Goal: Find specific page/section: Find specific page/section

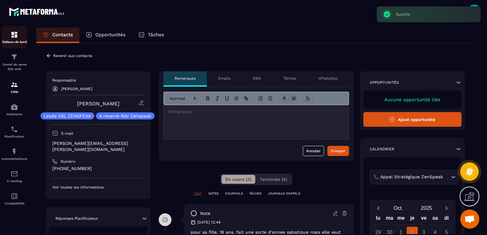
click at [11, 38] on img at bounding box center [15, 35] width 8 height 8
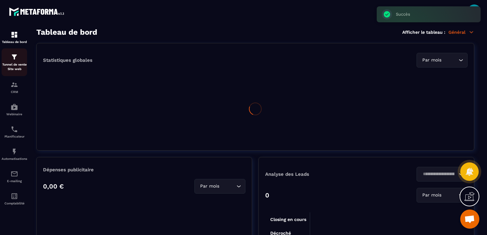
click at [13, 59] on img at bounding box center [15, 57] width 8 height 8
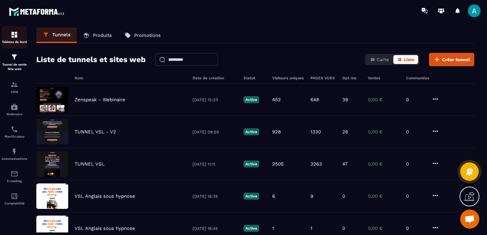
click at [13, 34] on img at bounding box center [15, 35] width 8 height 8
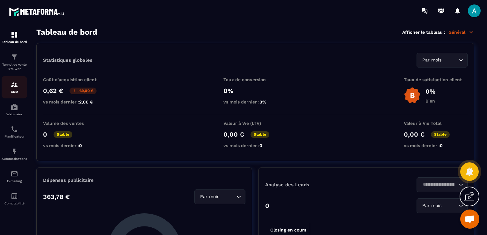
click at [10, 85] on div "CRM" at bounding box center [15, 87] width 26 height 13
